Goal: Task Accomplishment & Management: Complete application form

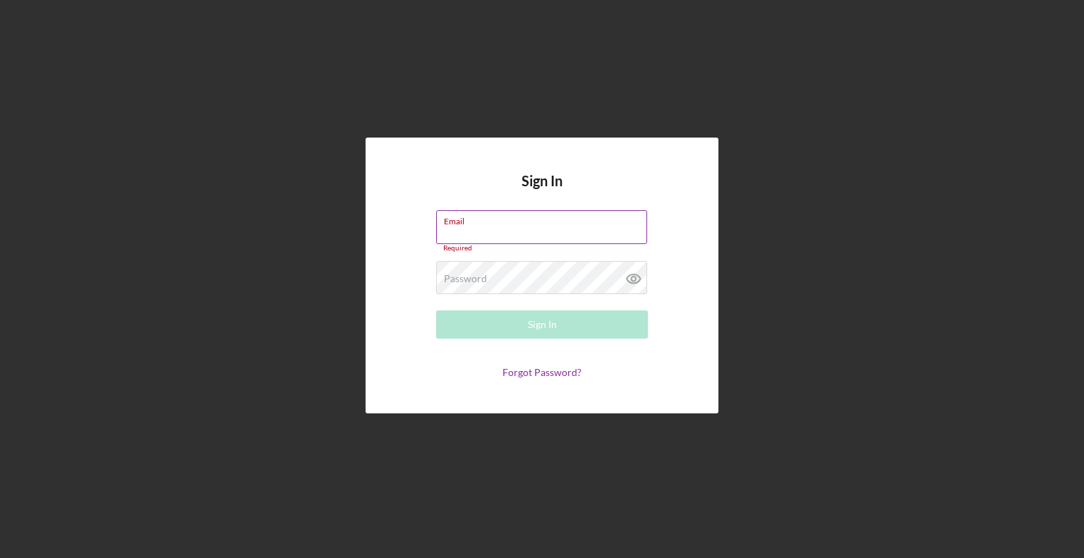
type input "[EMAIL_ADDRESS][DOMAIN_NAME]"
click at [436, 311] on button "Sign In" at bounding box center [542, 325] width 212 height 28
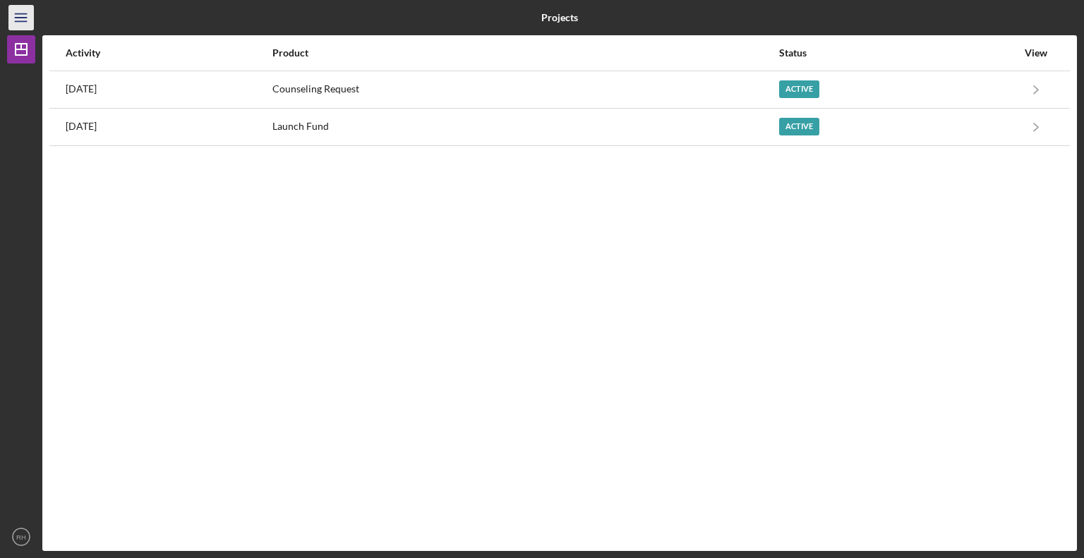
click at [20, 14] on line "button" at bounding box center [20, 14] width 11 height 0
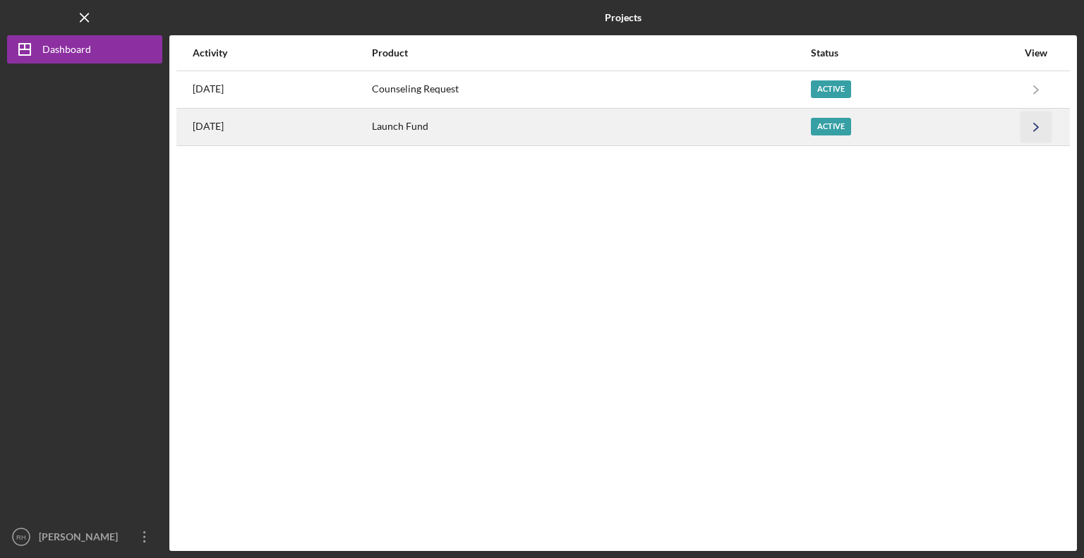
drag, startPoint x: 1030, startPoint y: 131, endPoint x: 1048, endPoint y: 130, distance: 18.4
click at [1048, 130] on icon "Icon/Navigate" at bounding box center [1036, 127] width 32 height 32
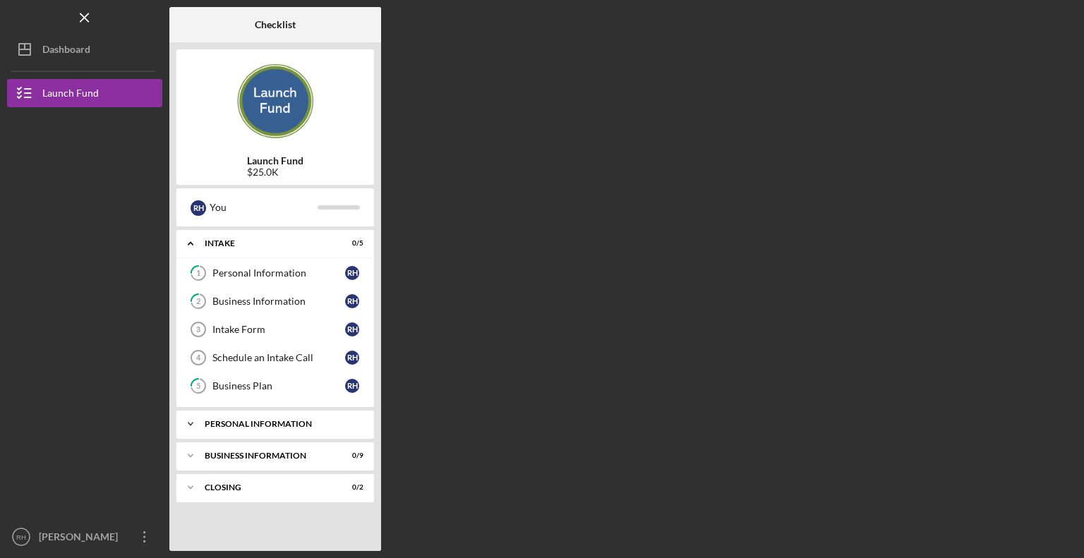
click at [273, 420] on div "PERSONAL INFORMATION" at bounding box center [281, 424] width 152 height 8
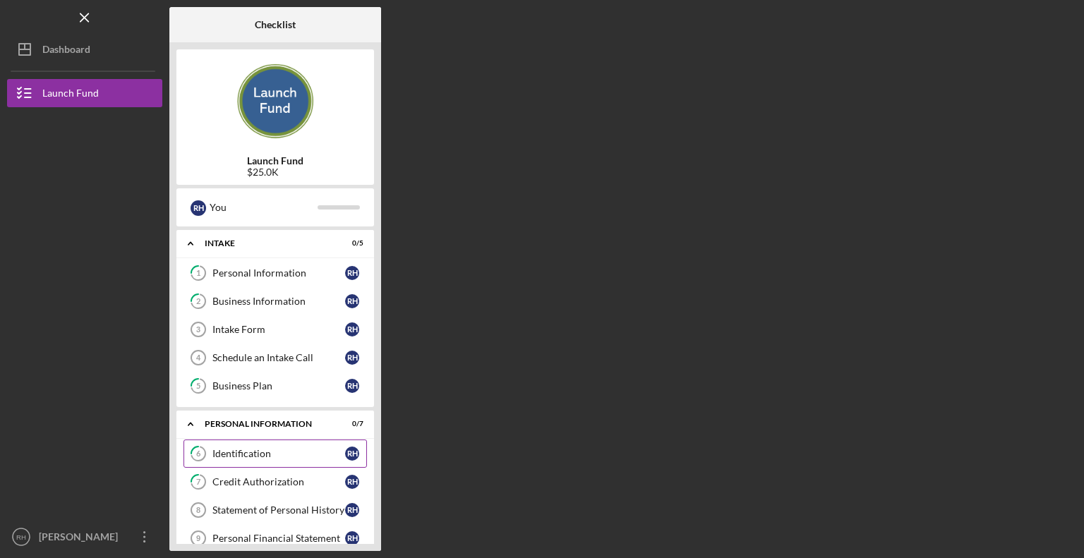
scroll to position [167, 0]
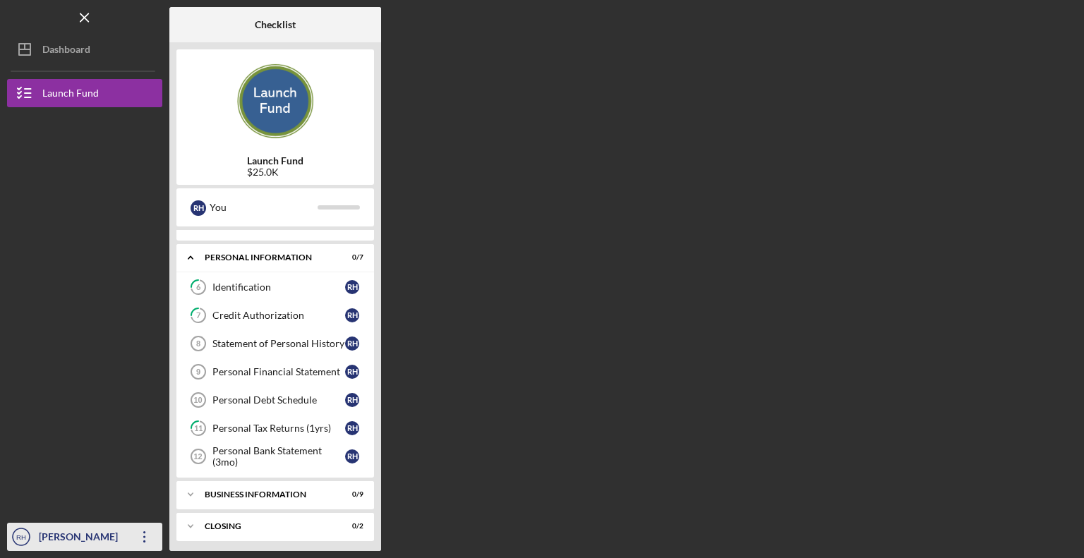
click at [148, 538] on icon "Icon/Overflow" at bounding box center [144, 536] width 35 height 35
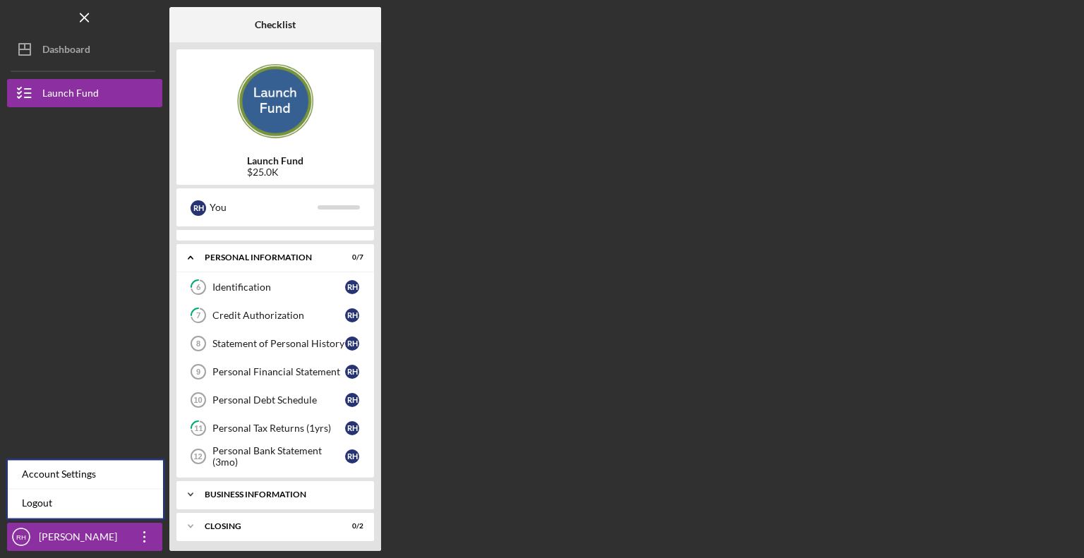
click at [306, 486] on div "Icon/Expander BUSINESS INFORMATION 0 / 9" at bounding box center [275, 495] width 198 height 28
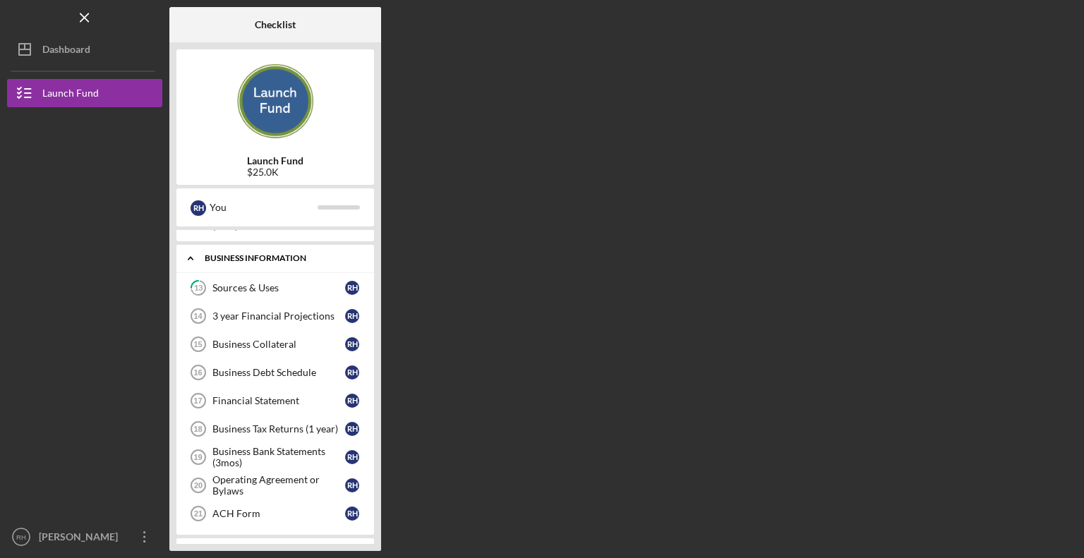
scroll to position [426, 0]
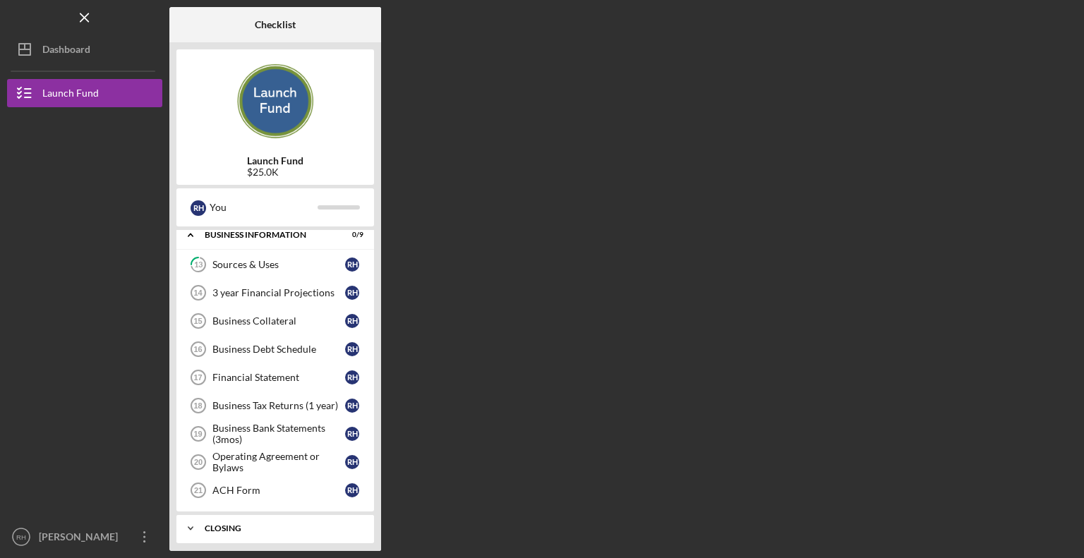
click at [240, 524] on div "CLOSING" at bounding box center [281, 528] width 152 height 8
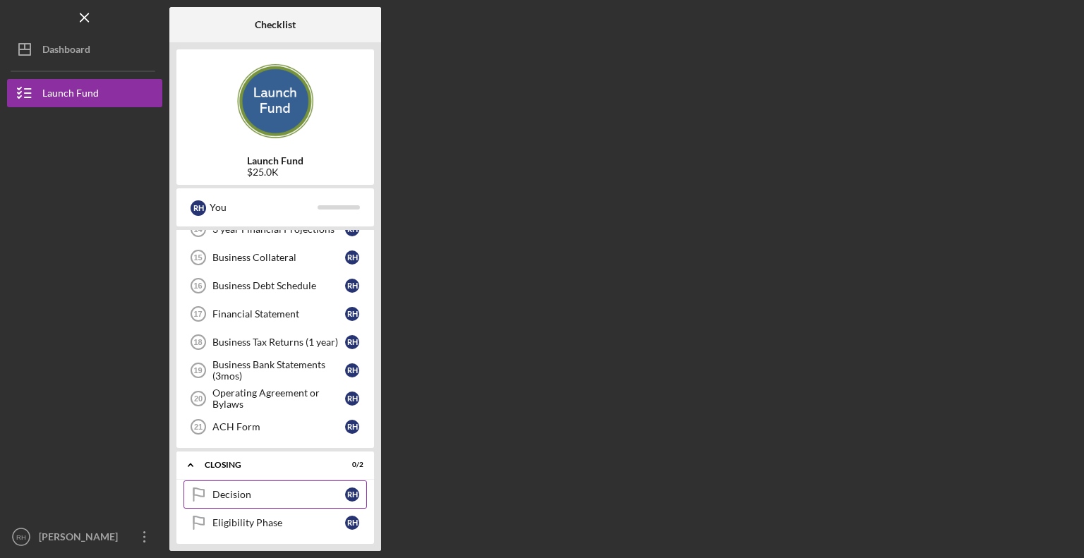
click at [298, 493] on link "Decision Decision R H" at bounding box center [274, 495] width 183 height 28
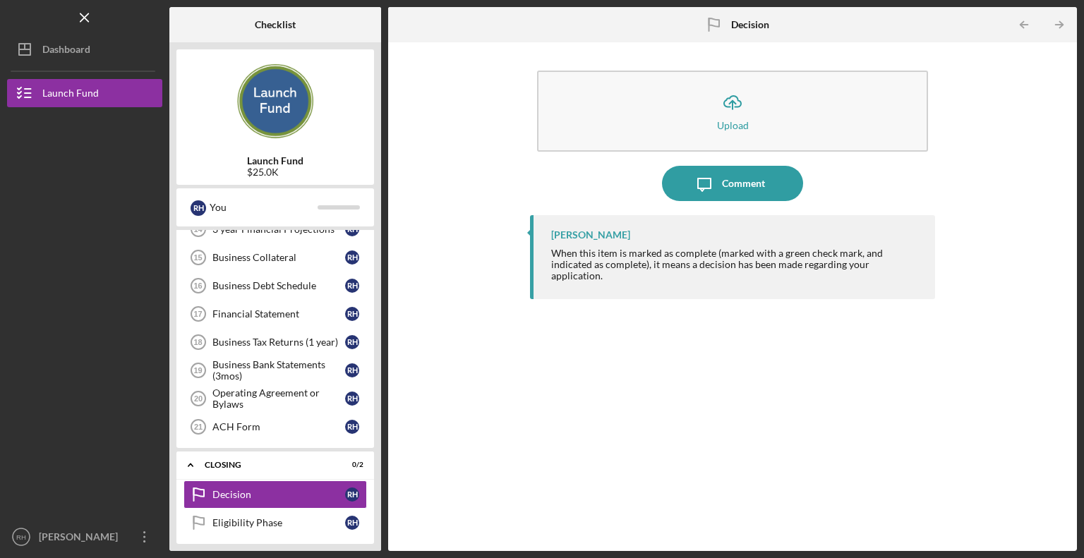
click at [739, 159] on div "Icon/Upload Upload" at bounding box center [732, 115] width 405 height 102
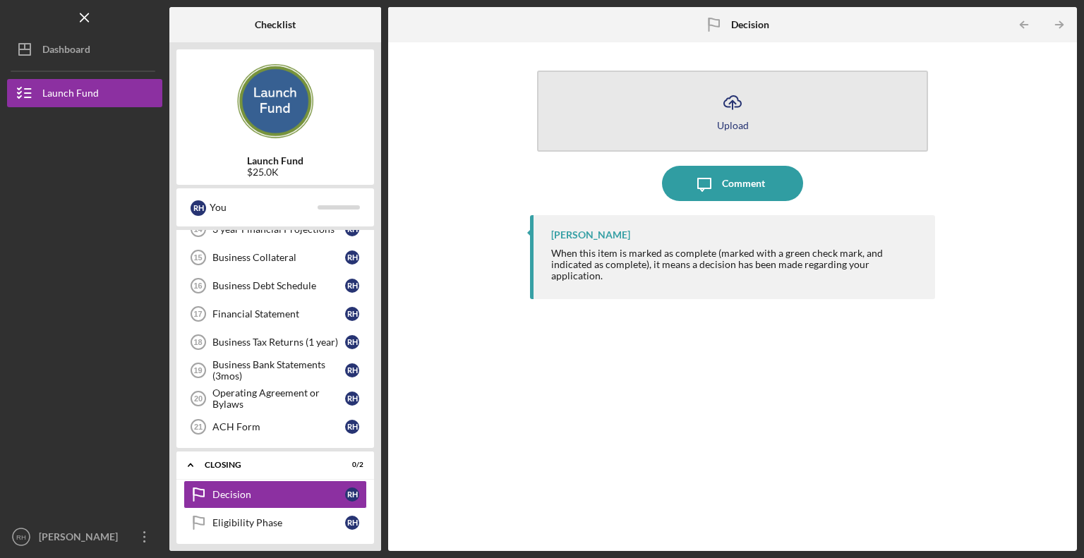
click at [761, 113] on button "Icon/Upload Upload" at bounding box center [732, 111] width 391 height 81
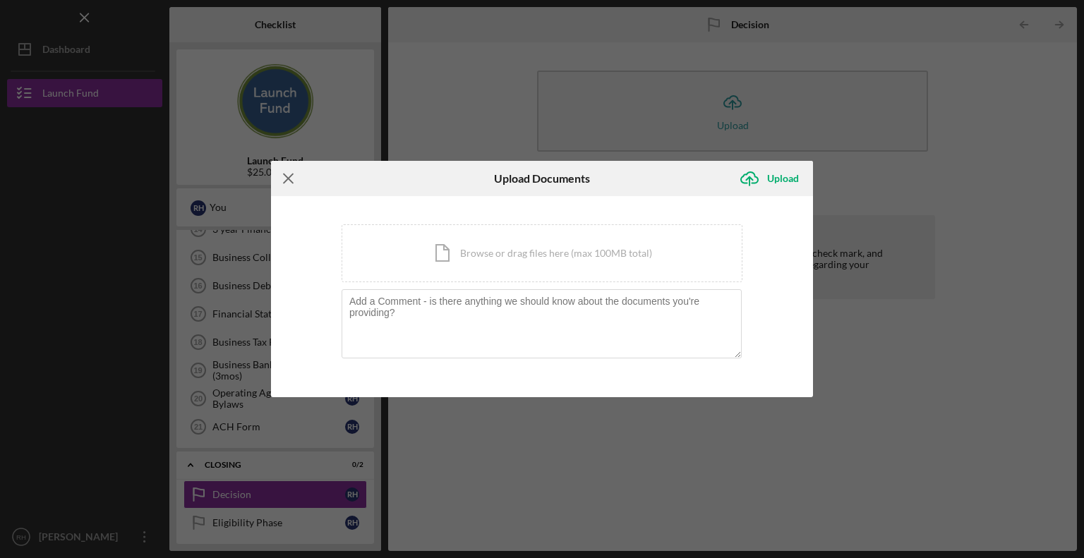
click at [290, 177] on line at bounding box center [288, 178] width 9 height 9
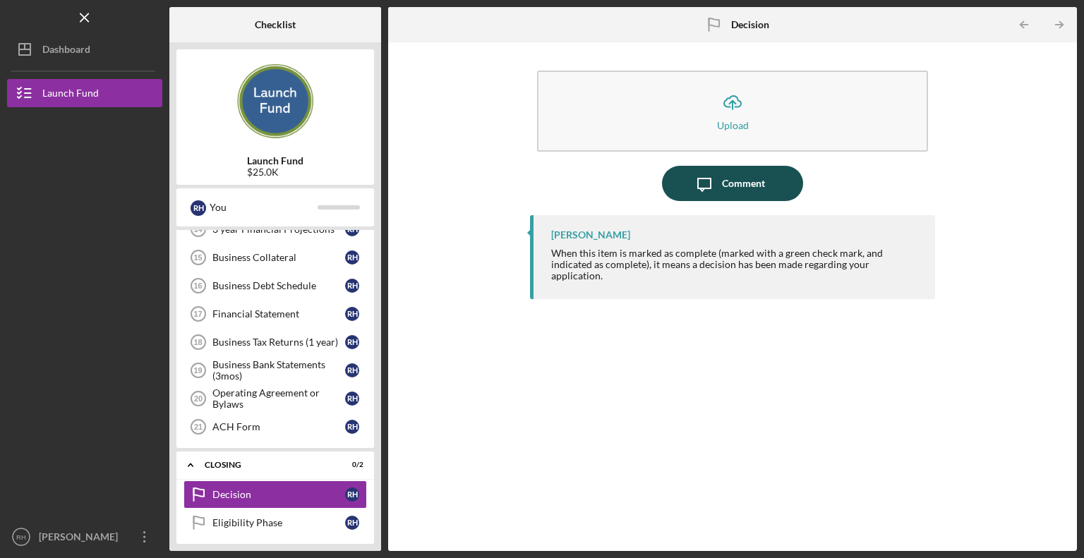
click at [708, 177] on icon "Icon/Message" at bounding box center [704, 183] width 35 height 35
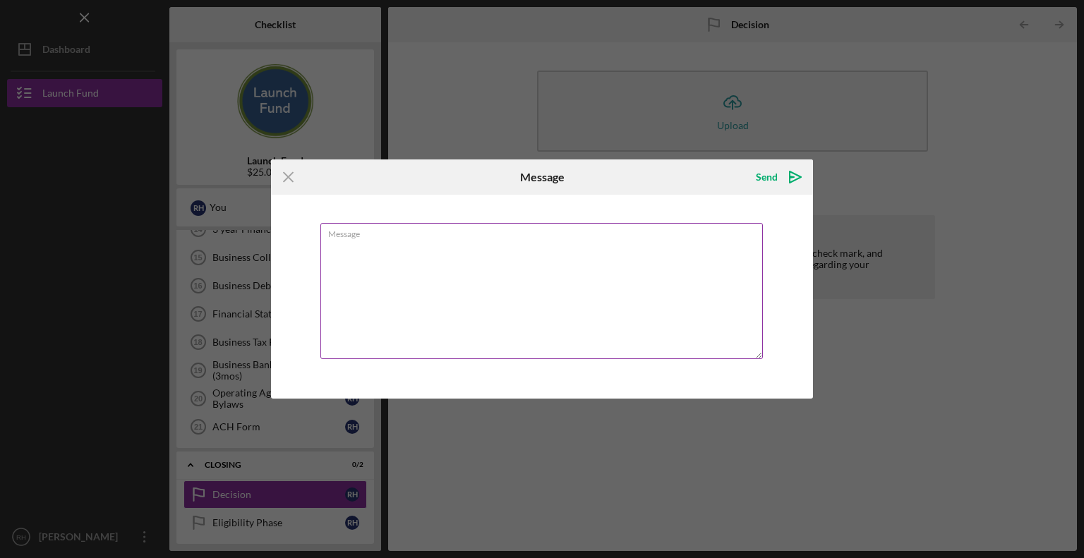
click at [591, 299] on textarea "Message" at bounding box center [541, 291] width 442 height 136
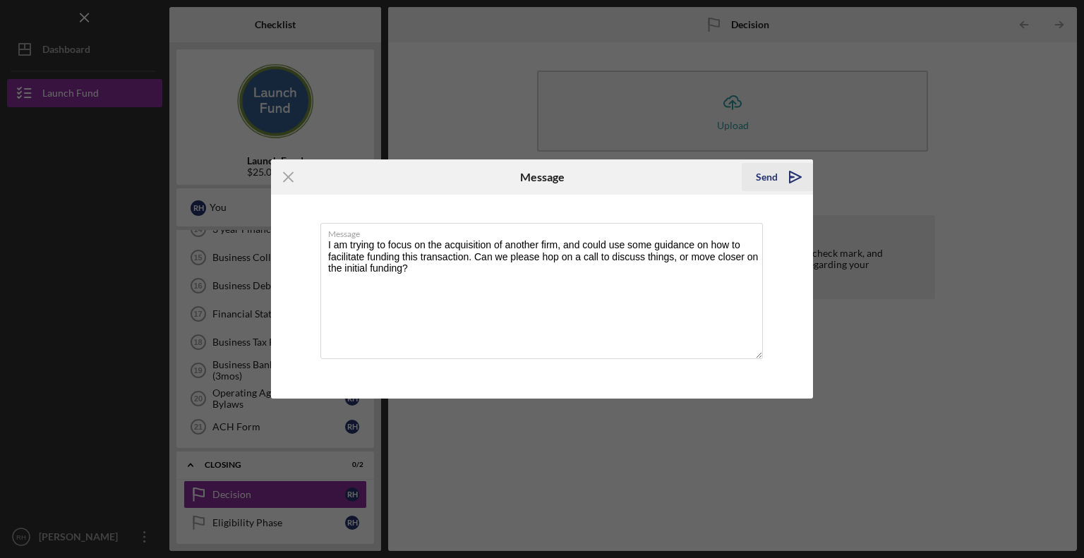
type textarea "I am trying to focus on the acquisition of another firm, and could use some gui…"
click at [779, 177] on icon "Icon/icon-invite-send" at bounding box center [795, 176] width 35 height 35
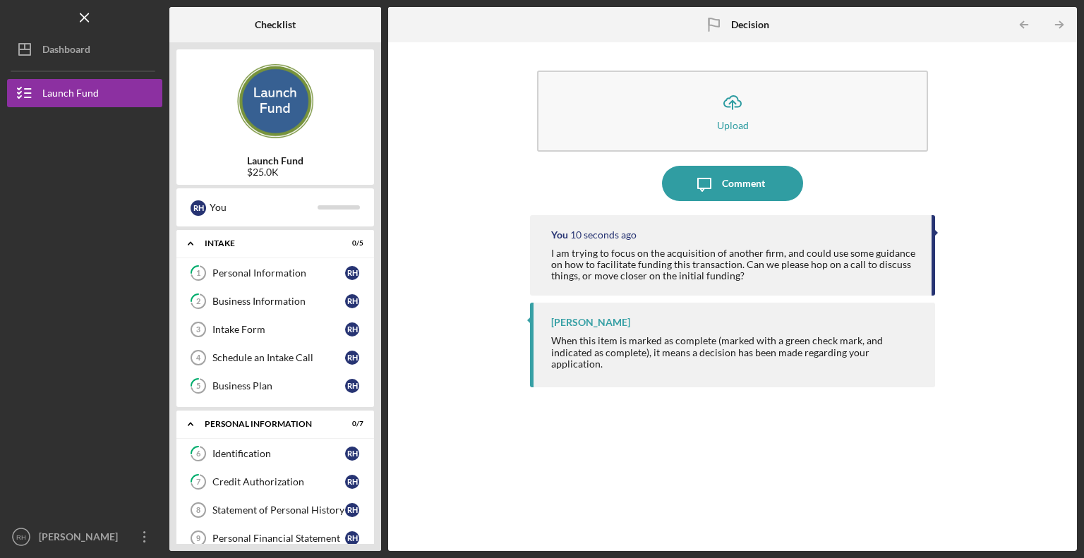
scroll to position [490, 0]
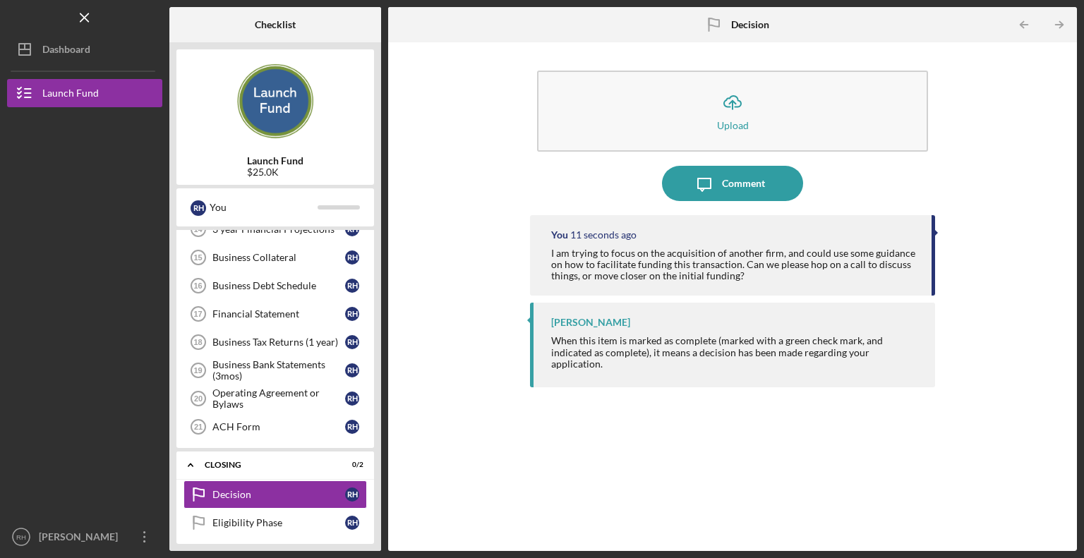
click at [276, 98] on img at bounding box center [275, 98] width 198 height 85
click at [229, 509] on link "Eligibility Phase Eligibility Phase R H" at bounding box center [274, 523] width 183 height 28
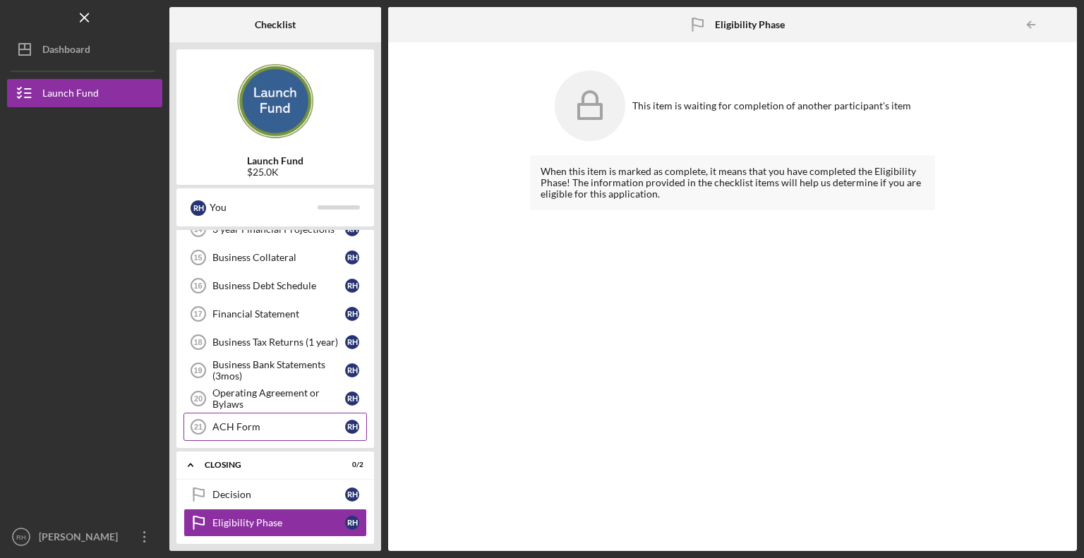
click at [253, 422] on div "ACH Form" at bounding box center [278, 426] width 133 height 11
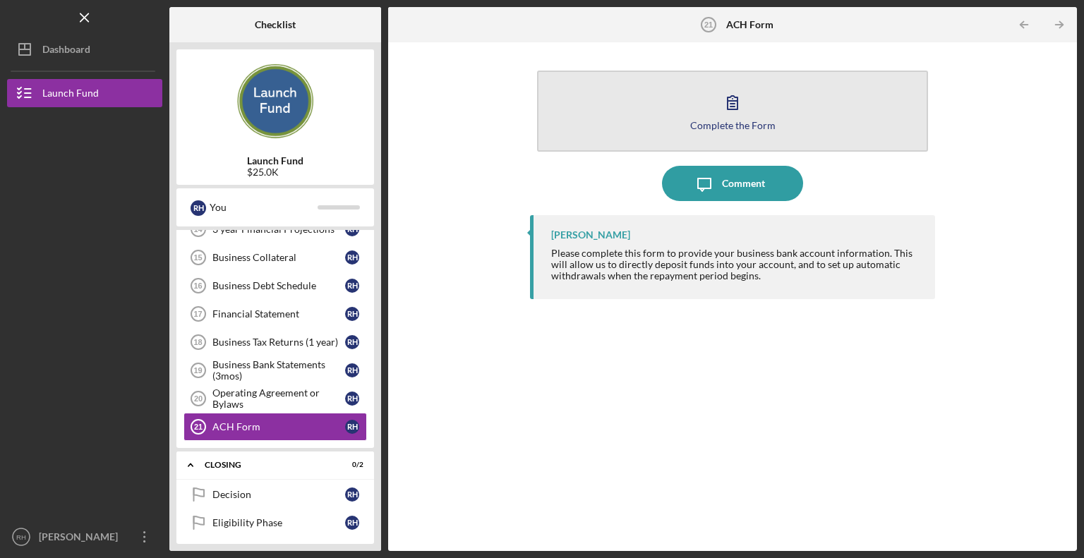
click at [710, 109] on button "Complete the Form Form" at bounding box center [732, 111] width 391 height 81
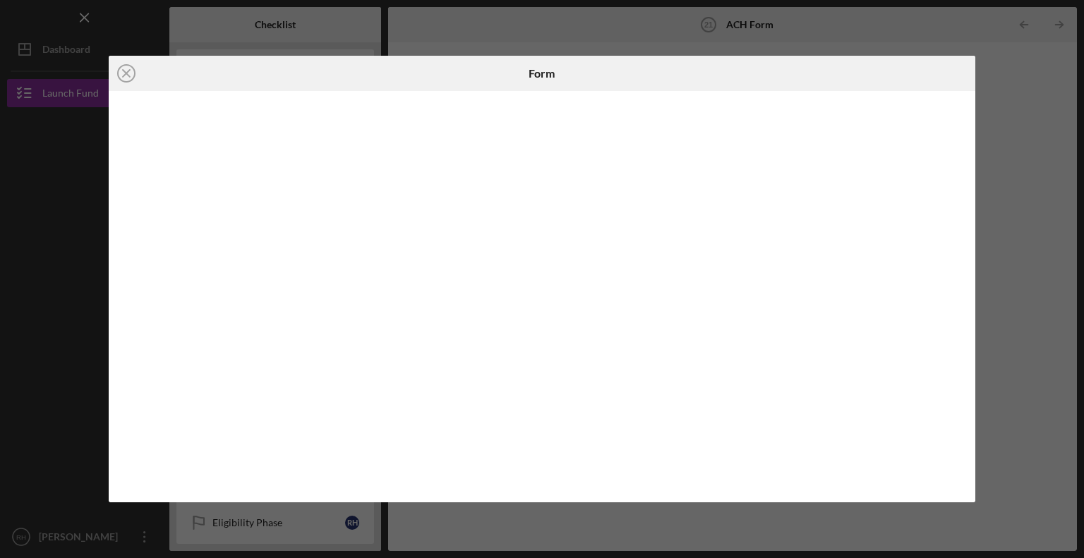
click at [220, 529] on div "Icon/Close Form" at bounding box center [542, 279] width 1084 height 558
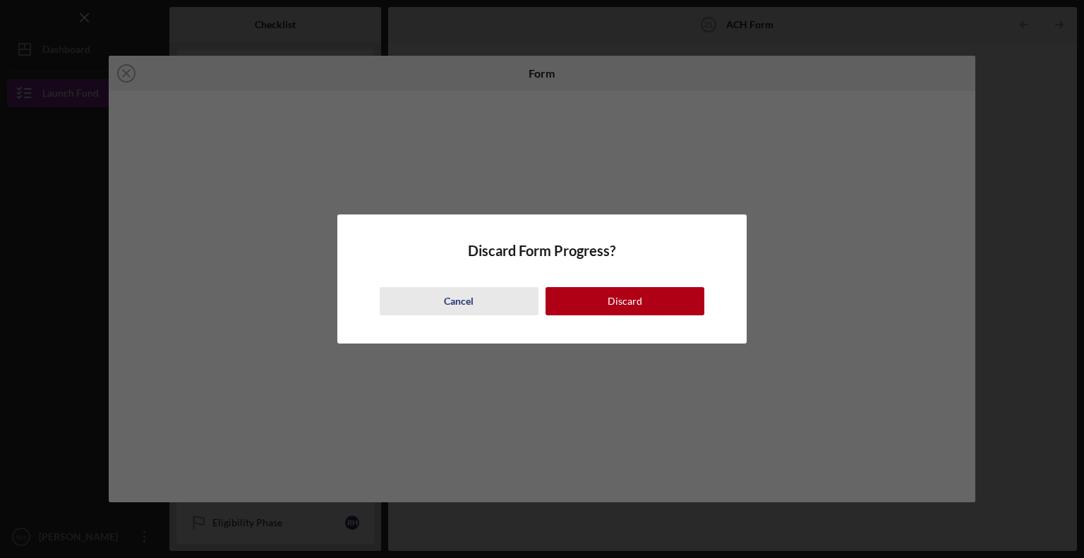
click at [452, 301] on div "Cancel" at bounding box center [459, 301] width 30 height 28
